Goal: Transaction & Acquisition: Purchase product/service

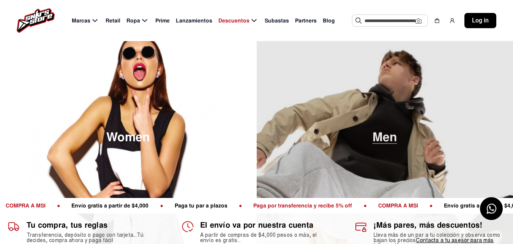
click at [349, 103] on img at bounding box center [385, 137] width 257 height 244
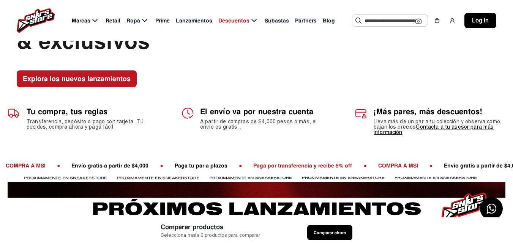
scroll to position [76, 0]
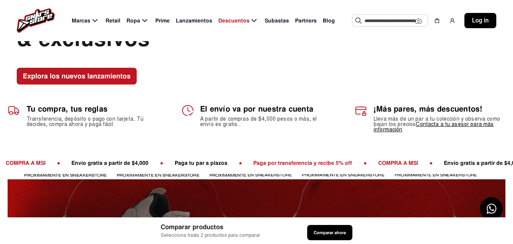
drag, startPoint x: 169, startPoint y: 111, endPoint x: 157, endPoint y: 109, distance: 12.7
click at [157, 109] on div "Tu compra, tus reglas Transferencia, depósito o pago con tarjeta...Tú decides, …" at bounding box center [256, 119] width 513 height 71
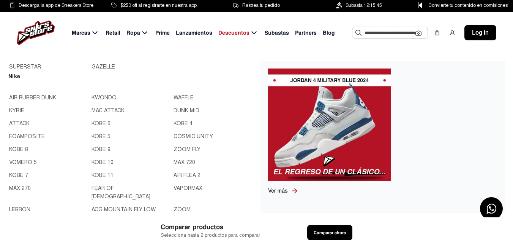
click at [92, 128] on link "KOBE 6" at bounding box center [131, 123] width 78 height 8
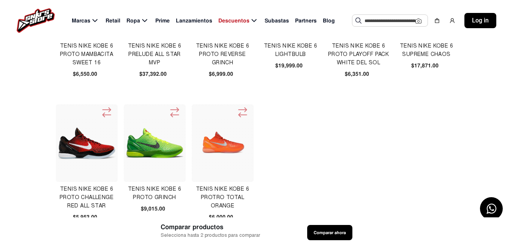
scroll to position [114, 0]
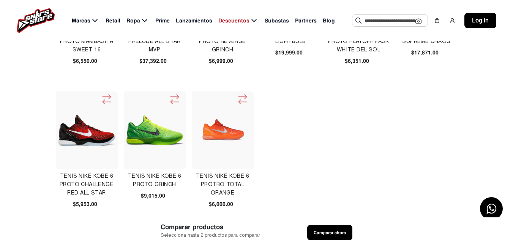
drag, startPoint x: 384, startPoint y: 120, endPoint x: 367, endPoint y: 122, distance: 17.5
click at [384, 120] on div "Tenis Nike Kobe 6 Proto Mambacita Sweet 16 $6,550.00 Tenis Nike Kobe 6 Prelude …" at bounding box center [257, 88] width 422 height 280
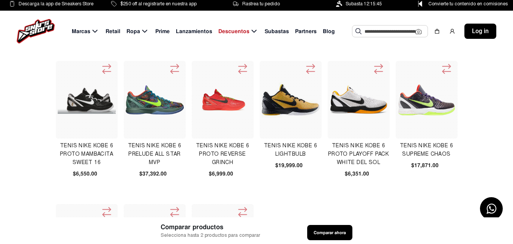
scroll to position [0, 0]
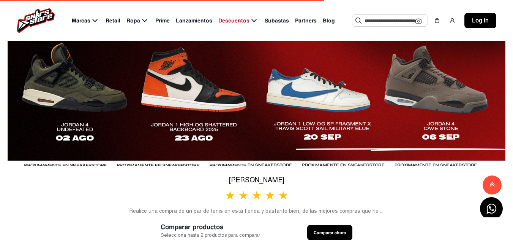
scroll to position [304, 0]
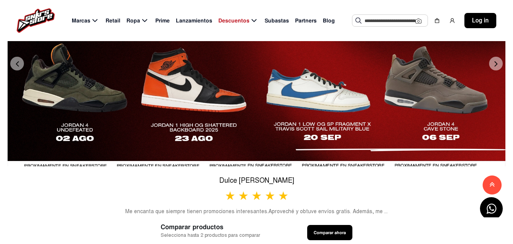
click at [500, 65] on button "Next" at bounding box center [496, 64] width 14 height 14
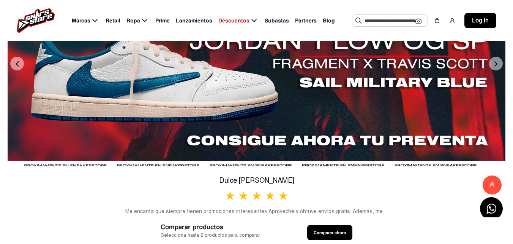
click at [493, 62] on button "Next" at bounding box center [496, 64] width 14 height 14
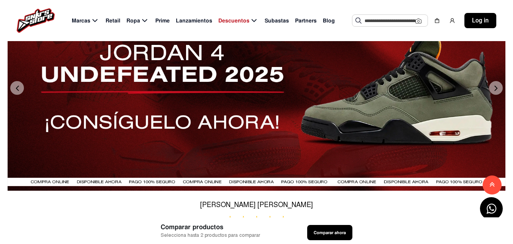
scroll to position [266, 0]
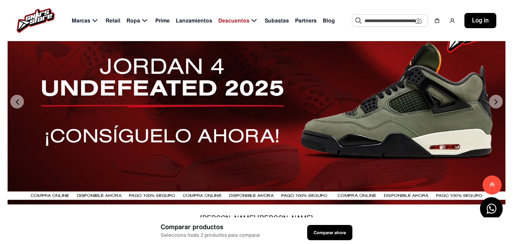
click at [497, 96] on button "Next" at bounding box center [496, 102] width 14 height 14
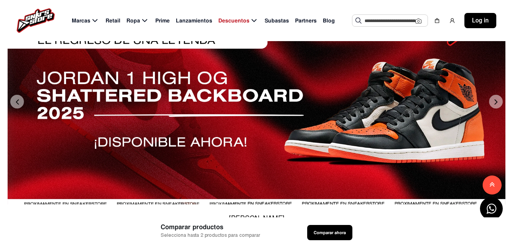
click at [501, 98] on button "Next" at bounding box center [496, 102] width 14 height 14
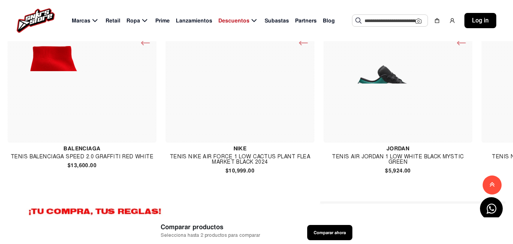
scroll to position [570, 0]
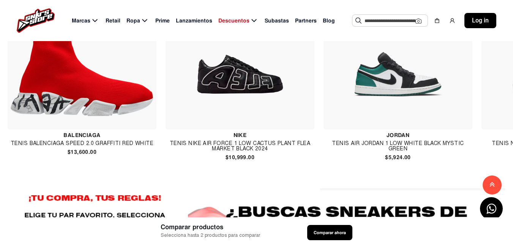
click at [86, 135] on h4 "Balenciaga" at bounding box center [82, 134] width 149 height 5
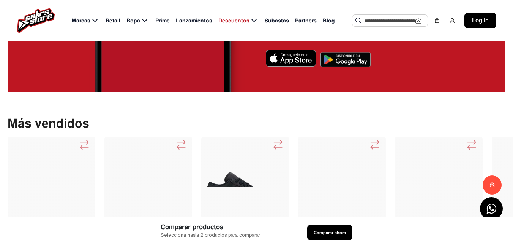
scroll to position [1178, 0]
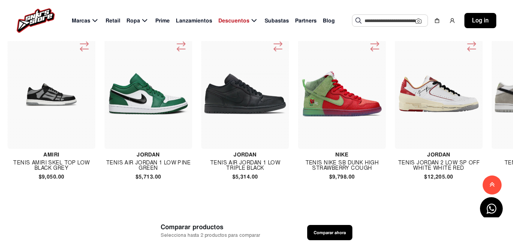
click at [386, 16] on input "text" at bounding box center [390, 20] width 51 height 11
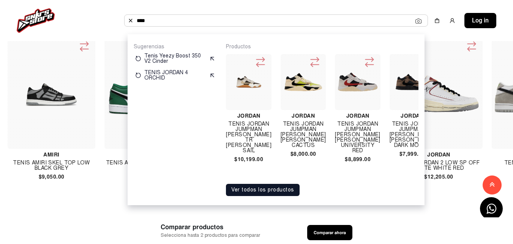
type input "****"
click at [357, 78] on img at bounding box center [357, 81] width 39 height 39
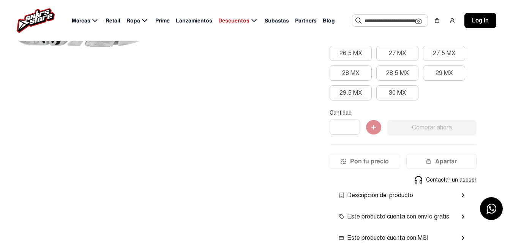
scroll to position [228, 0]
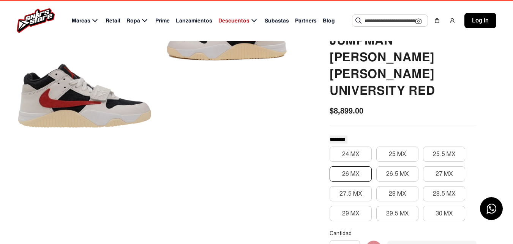
scroll to position [114, 0]
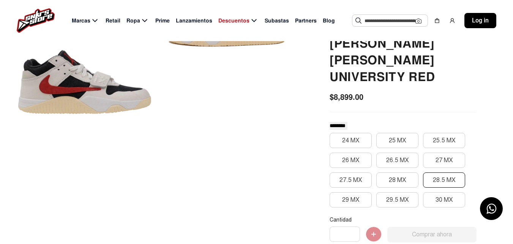
click at [454, 172] on button "28.5 MX" at bounding box center [444, 179] width 42 height 15
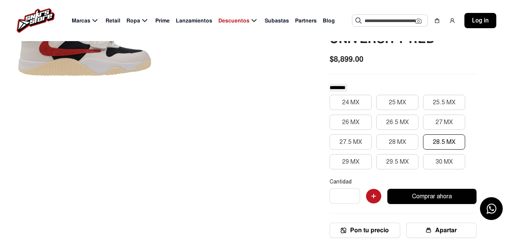
scroll to position [0, 0]
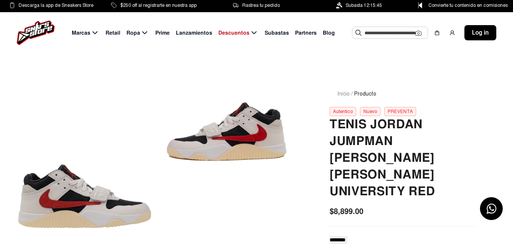
click at [373, 28] on input "text" at bounding box center [390, 32] width 51 height 11
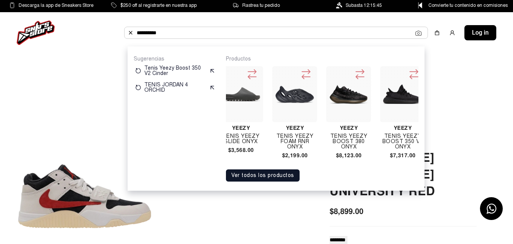
scroll to position [0, 14]
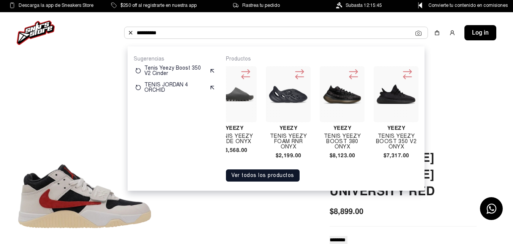
type input "**********"
click at [393, 94] on img at bounding box center [396, 93] width 39 height 19
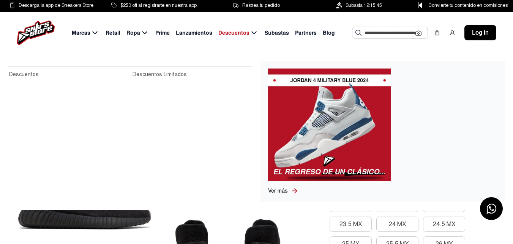
click at [396, 32] on input "text" at bounding box center [390, 32] width 51 height 11
